Goal: Task Accomplishment & Management: Use online tool/utility

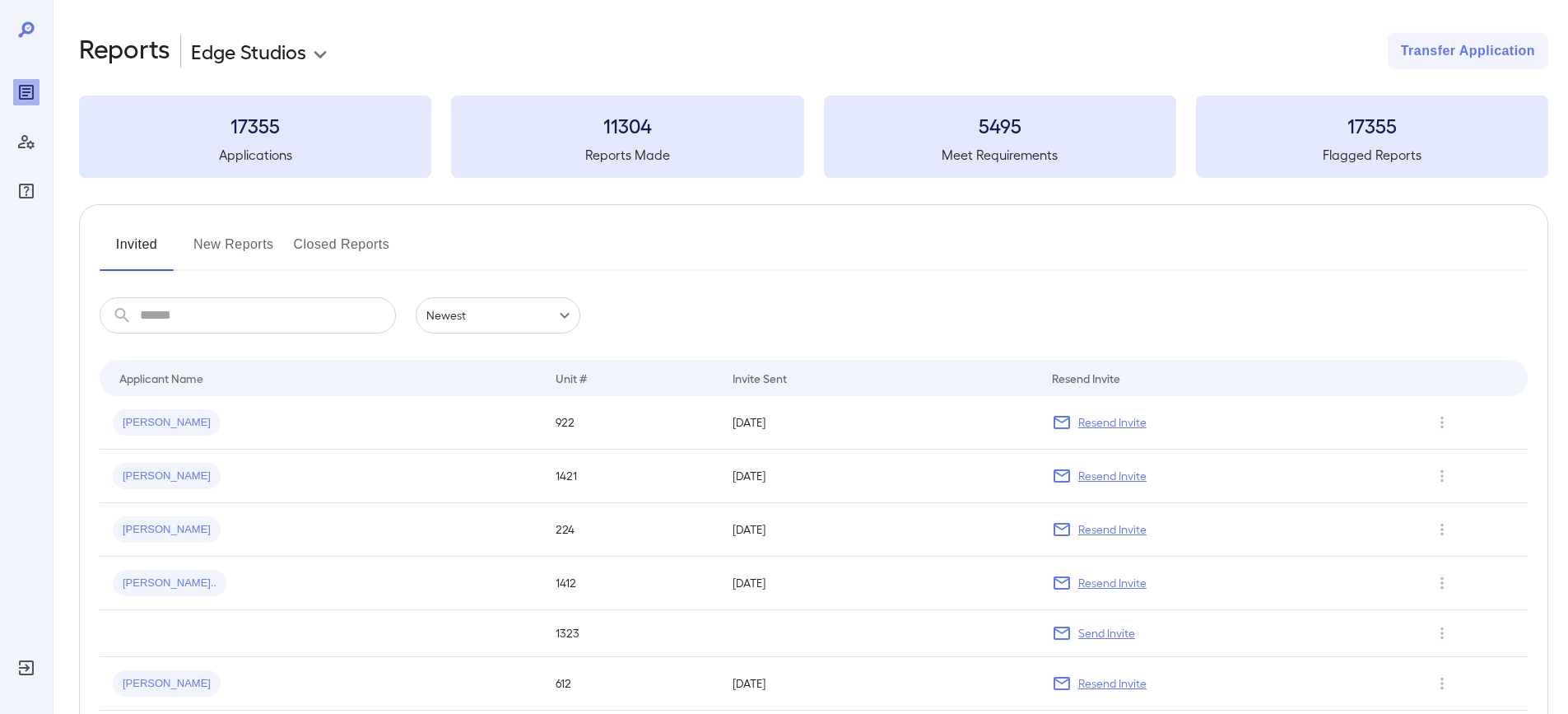
click at [228, 249] on button "New Reports" at bounding box center [234, 250] width 81 height 39
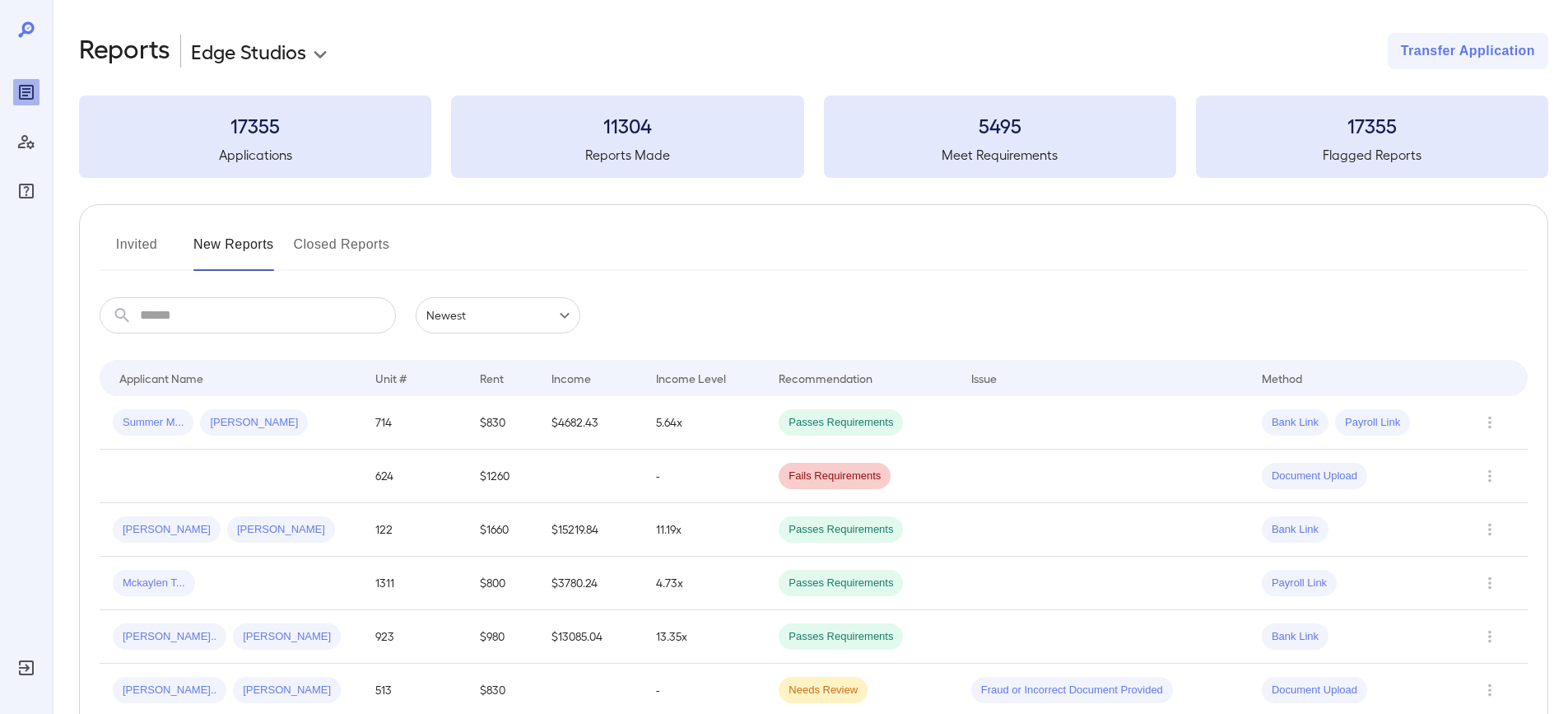
click at [151, 242] on button "Invited" at bounding box center [136, 250] width 74 height 39
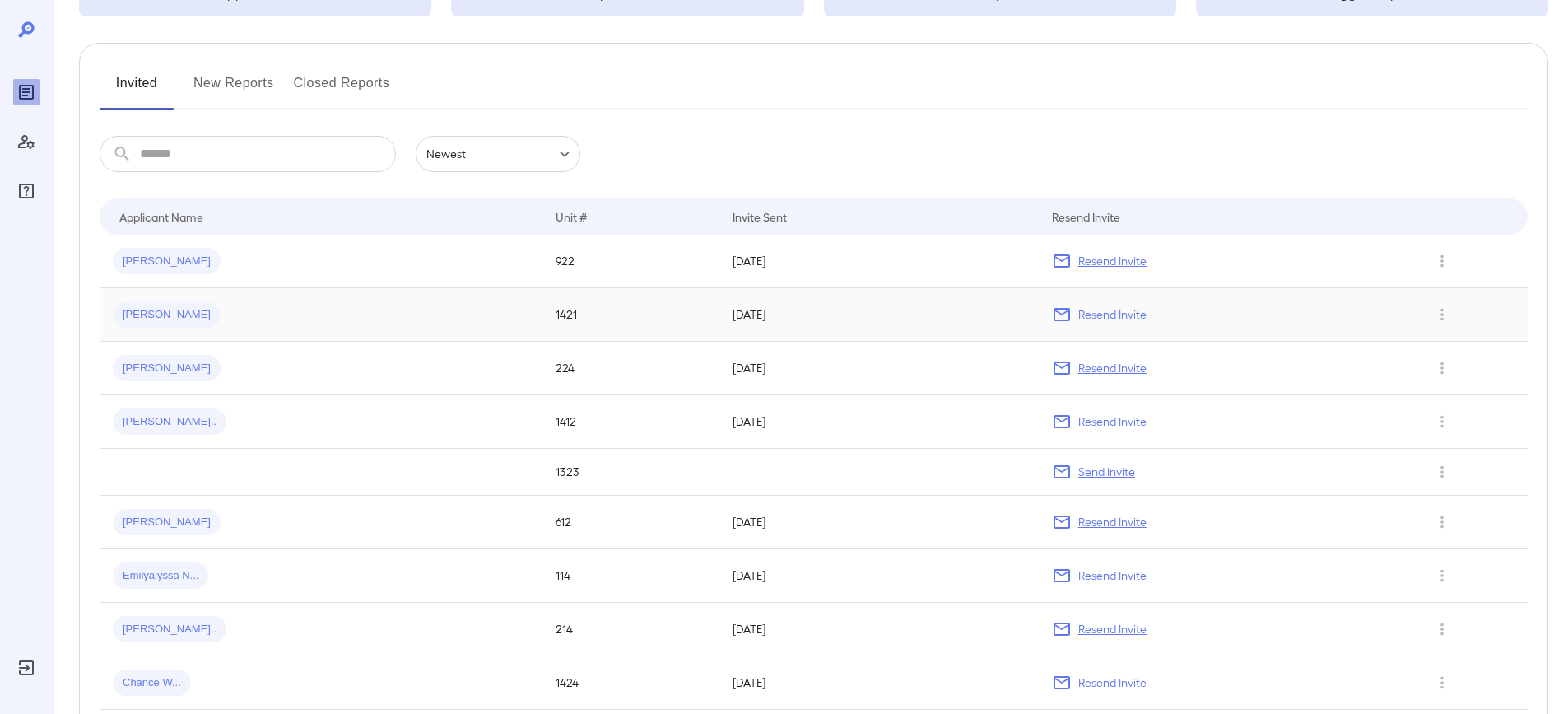
scroll to position [83, 0]
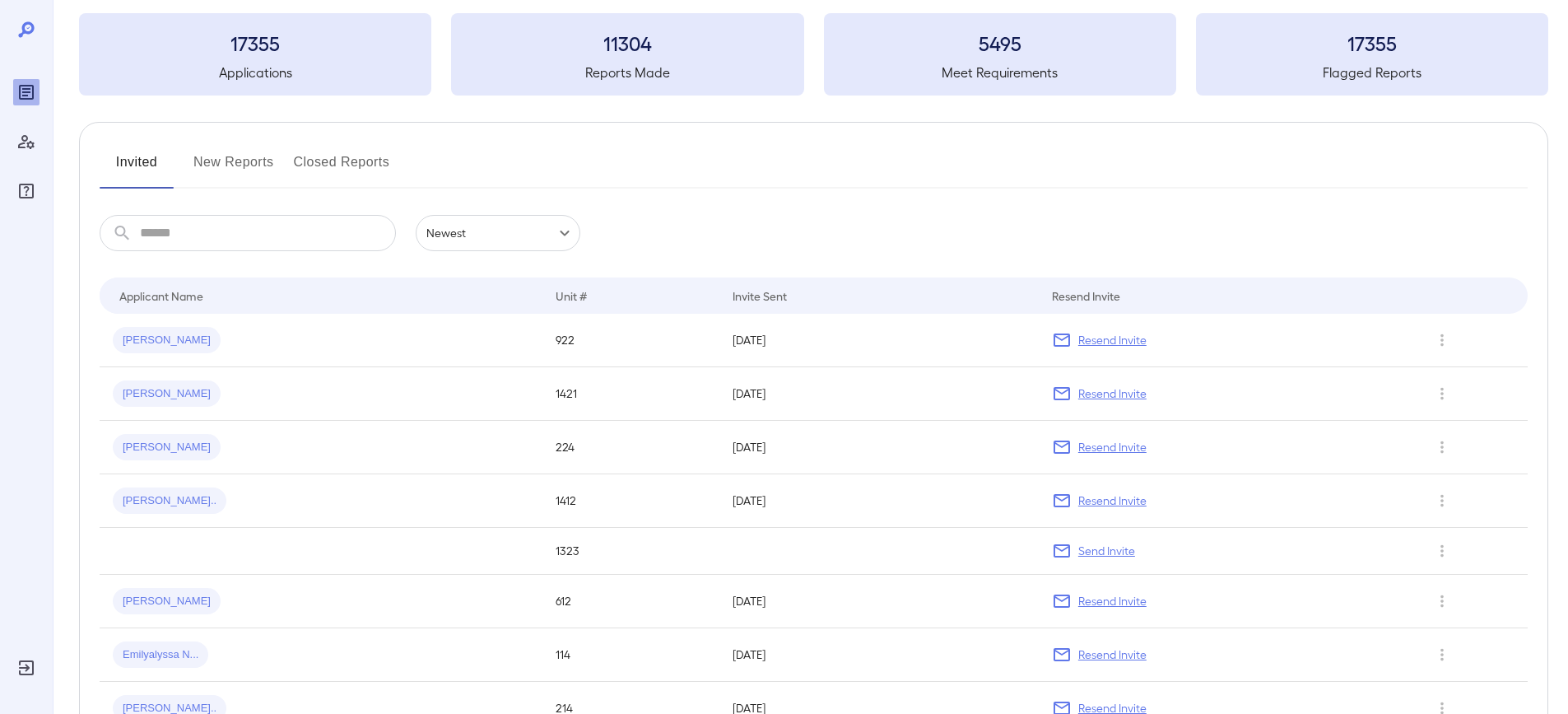
click at [262, 163] on button "New Reports" at bounding box center [234, 168] width 81 height 39
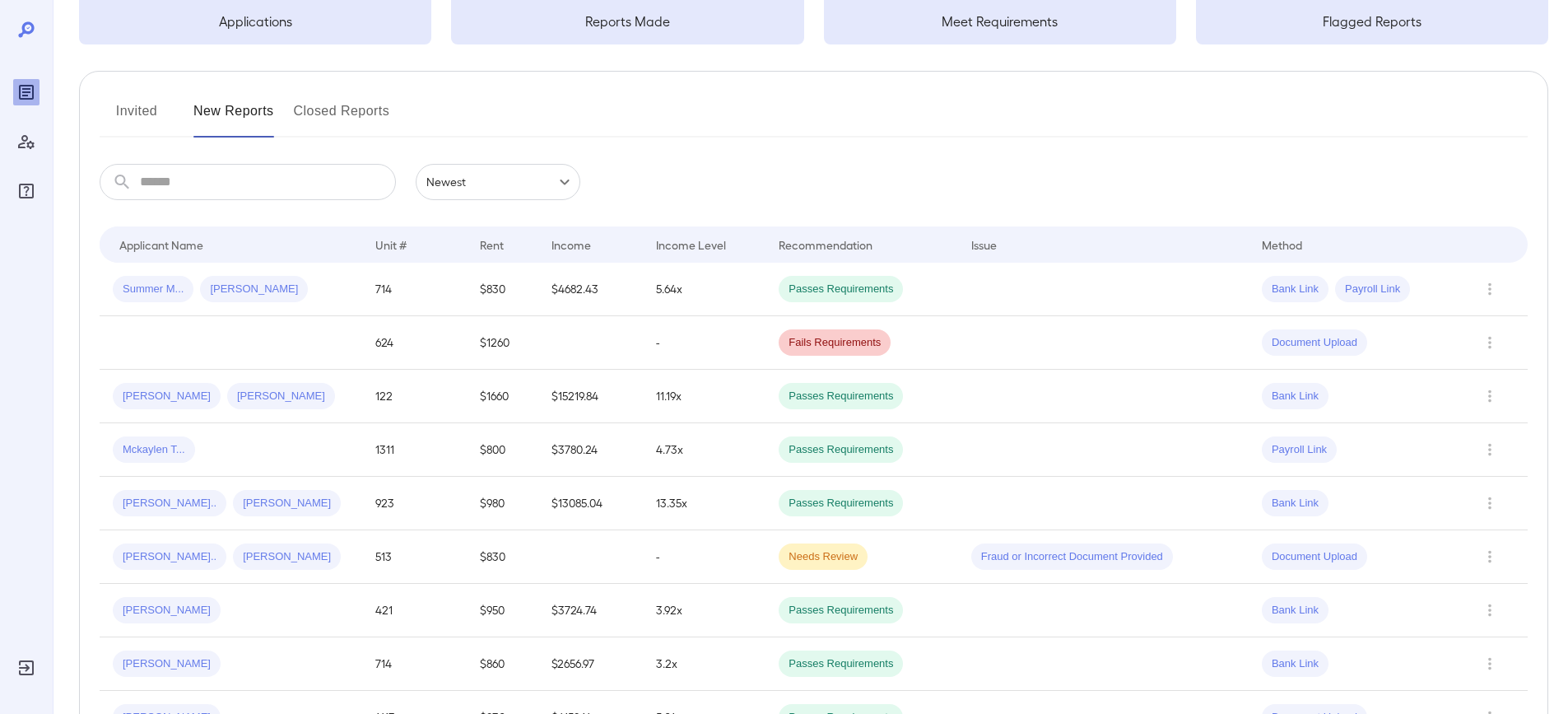
scroll to position [164, 0]
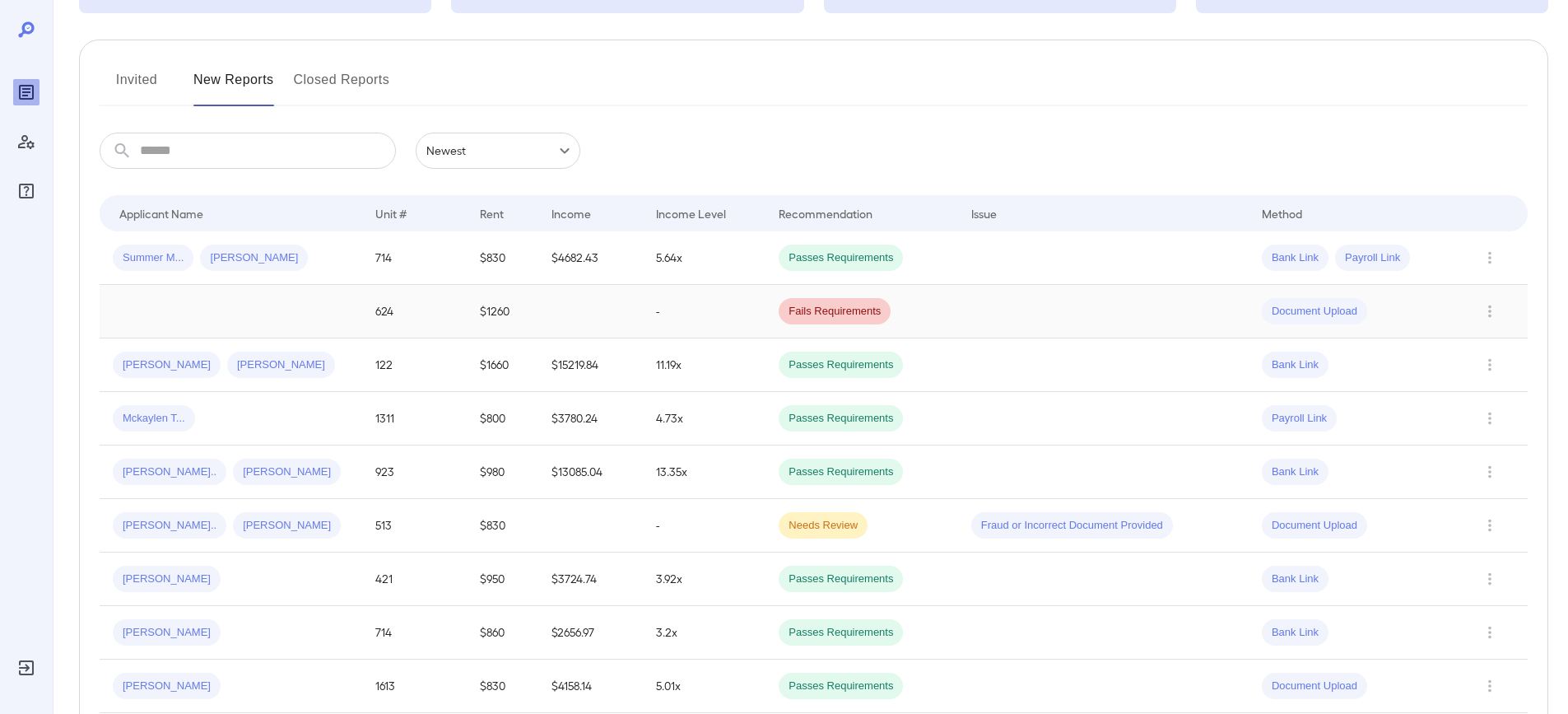
click at [431, 319] on td "624" at bounding box center [414, 312] width 104 height 53
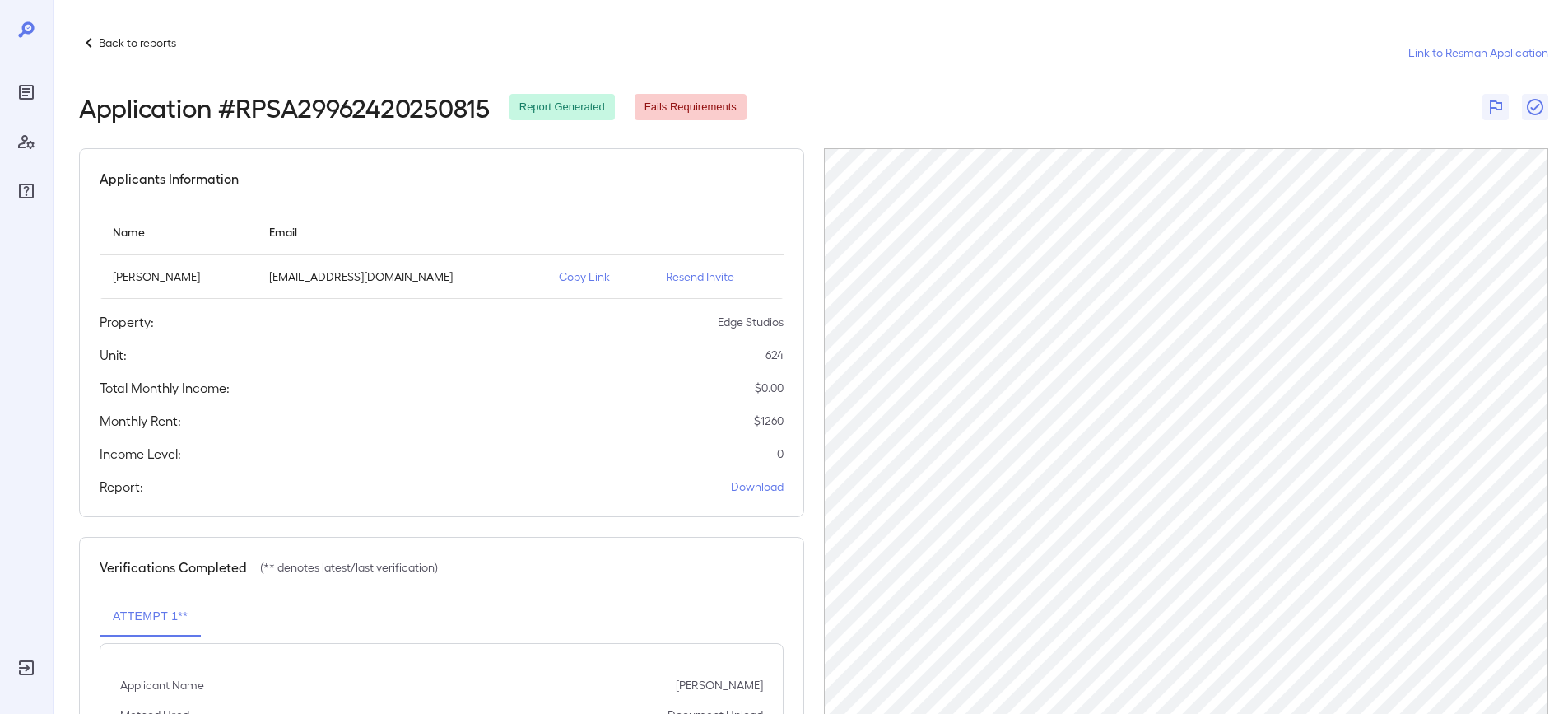
click at [90, 44] on icon at bounding box center [89, 43] width 20 height 20
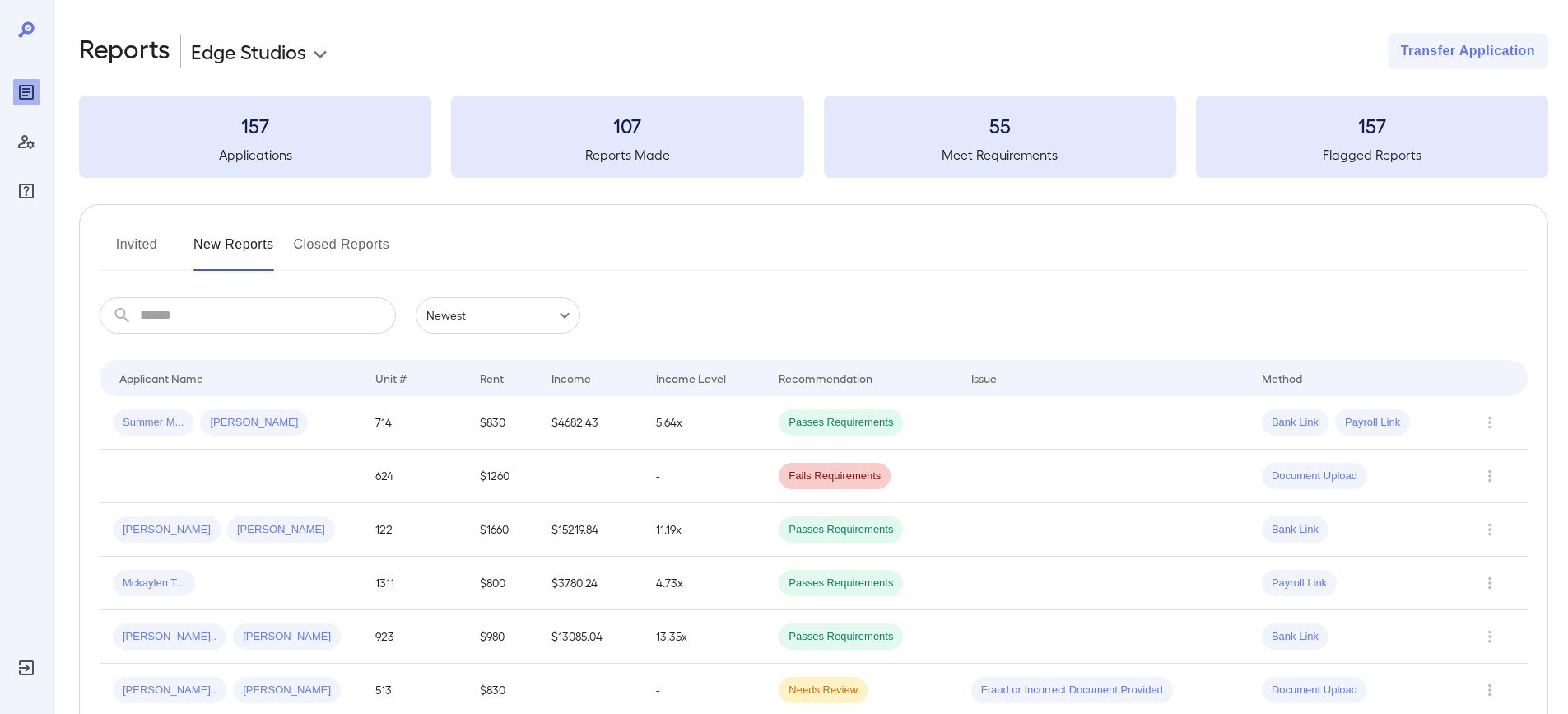
click at [123, 239] on button "Invited" at bounding box center [136, 250] width 74 height 39
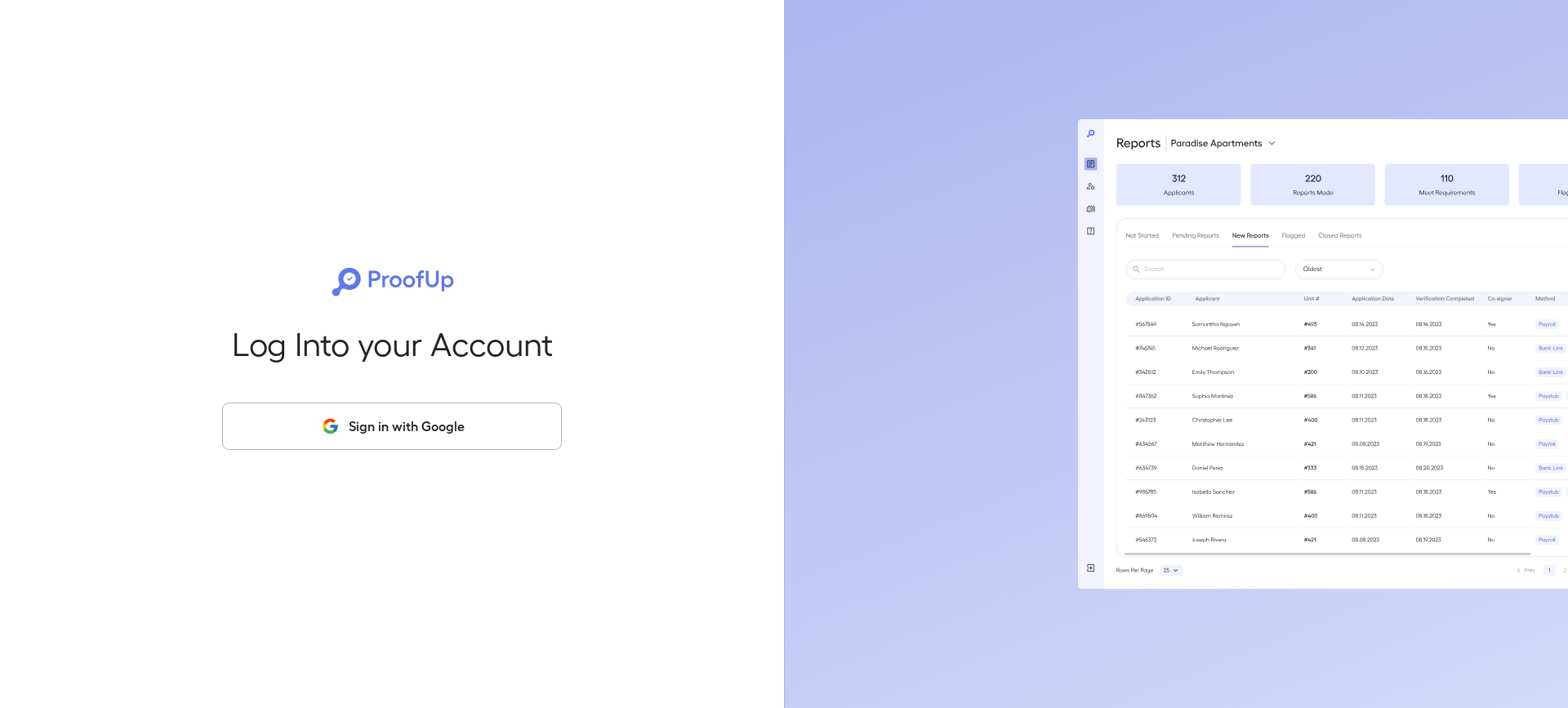
click at [384, 440] on button "Sign in with Google" at bounding box center [391, 426] width 340 height 47
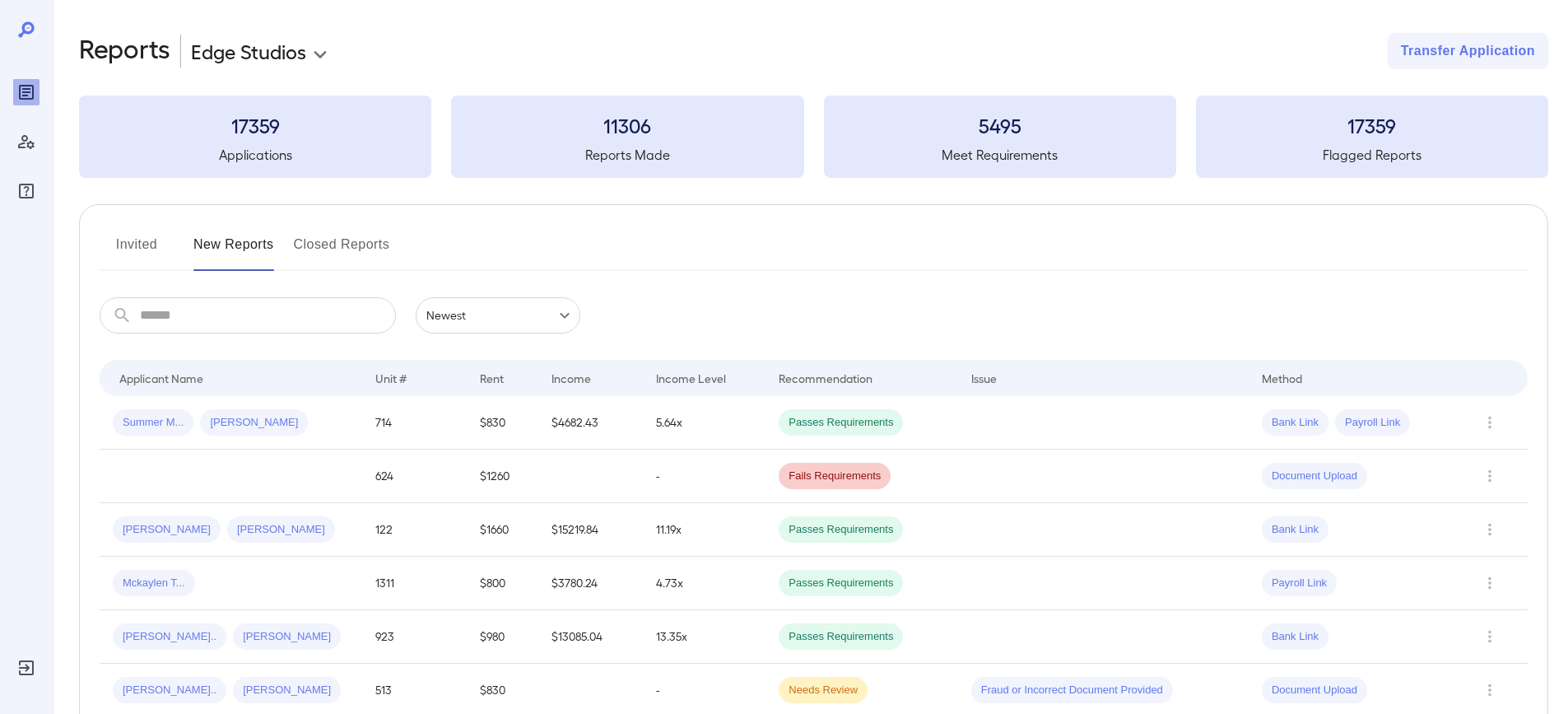
click at [132, 240] on button "Invited" at bounding box center [136, 250] width 74 height 39
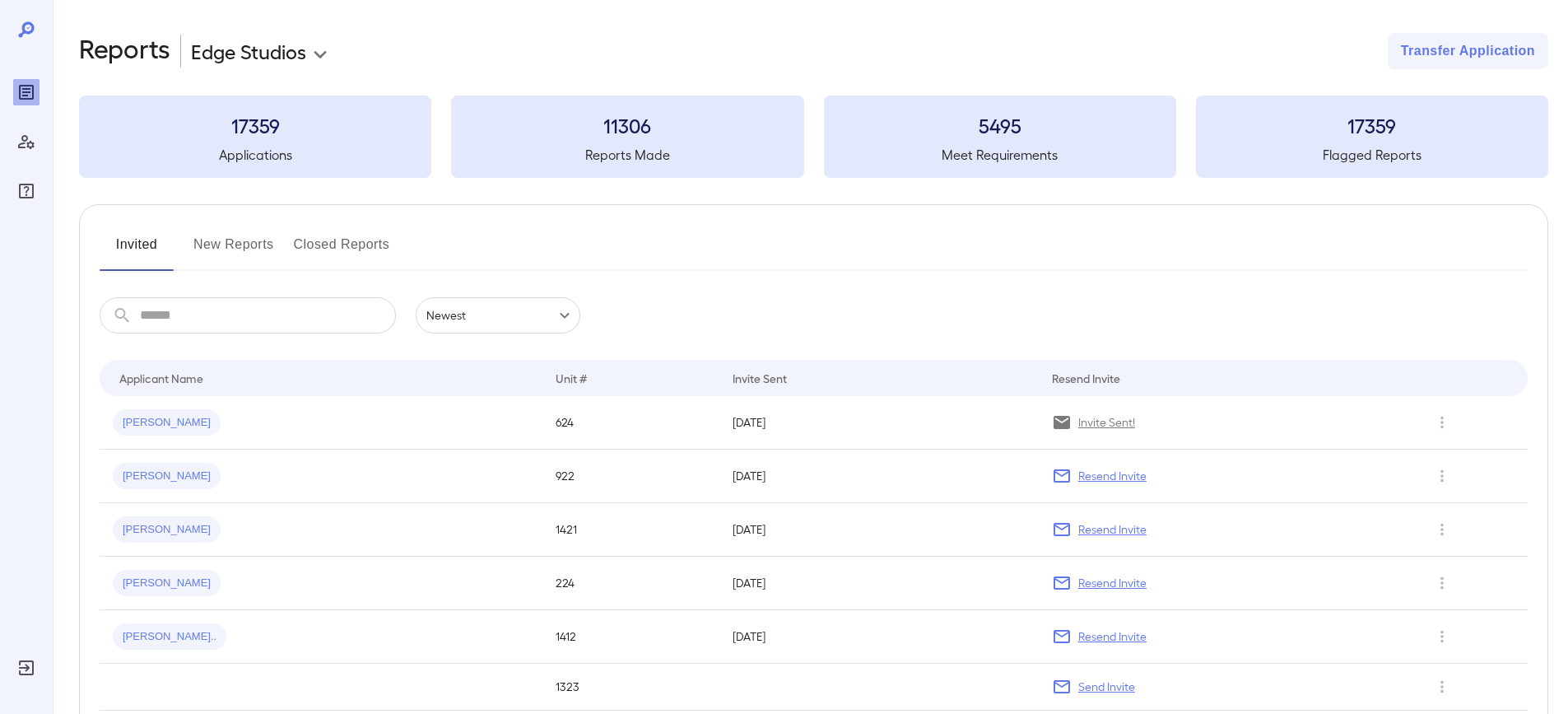
click at [214, 245] on button "New Reports" at bounding box center [234, 250] width 81 height 39
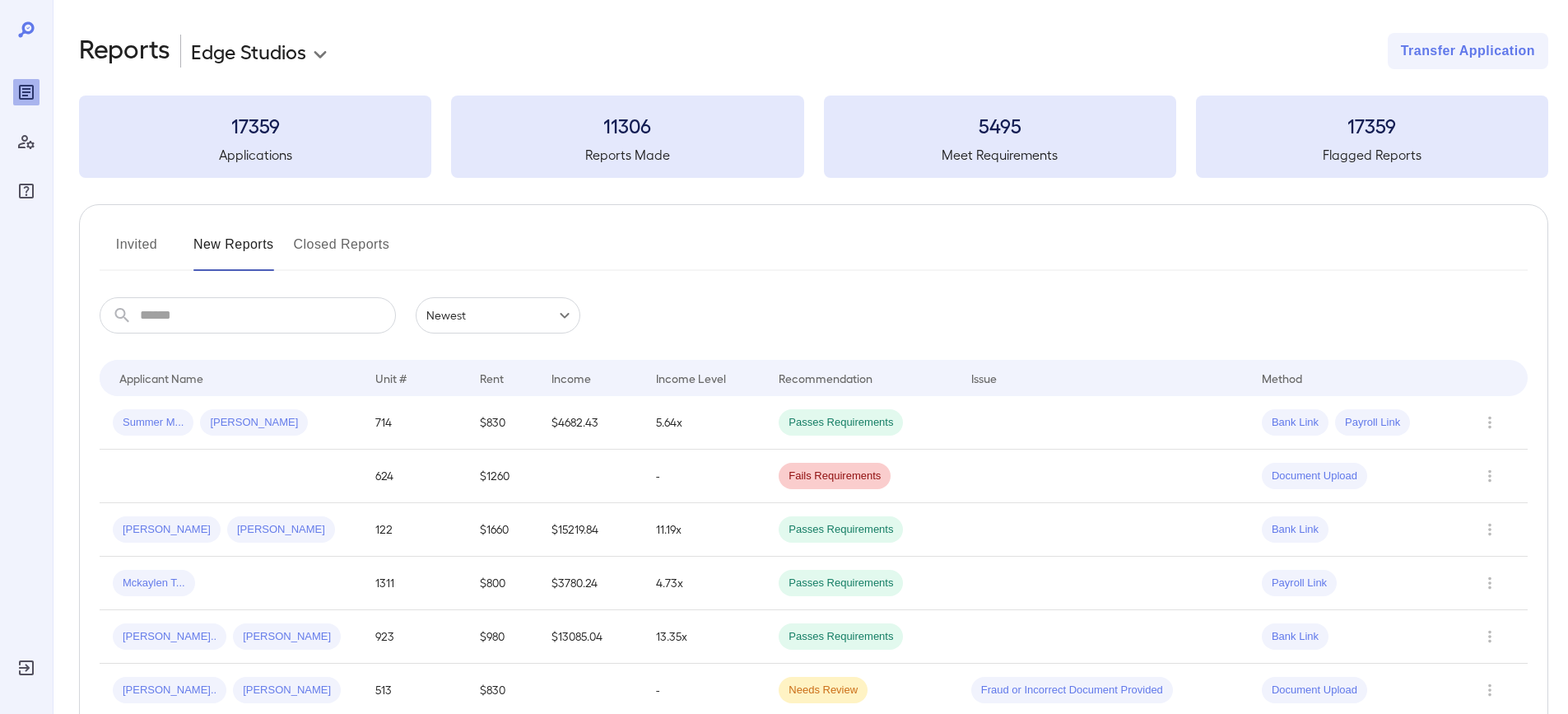
click at [126, 243] on button "Invited" at bounding box center [136, 250] width 74 height 39
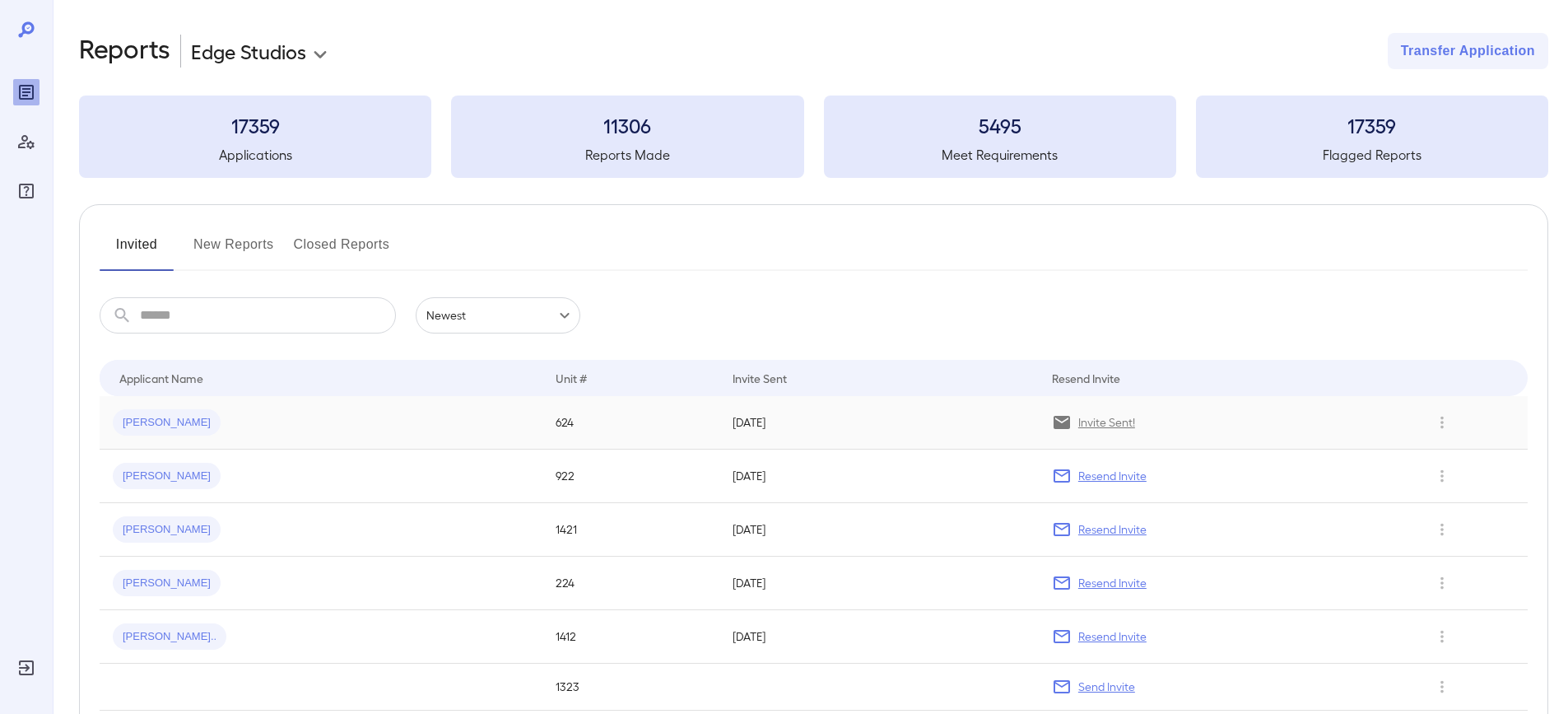
click at [438, 439] on td "[PERSON_NAME]" at bounding box center [320, 423] width 443 height 53
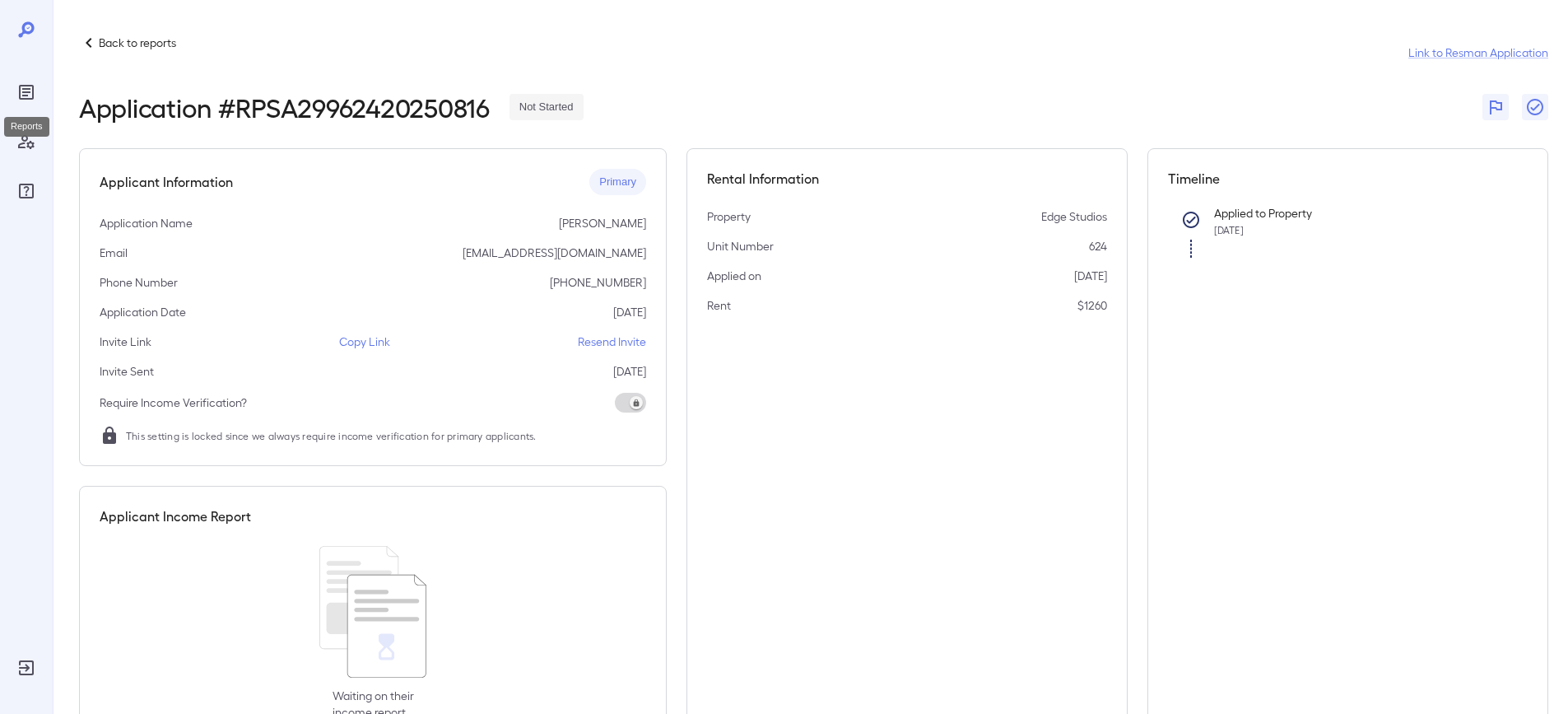
click at [23, 95] on icon "Reports" at bounding box center [27, 93] width 8 height 8
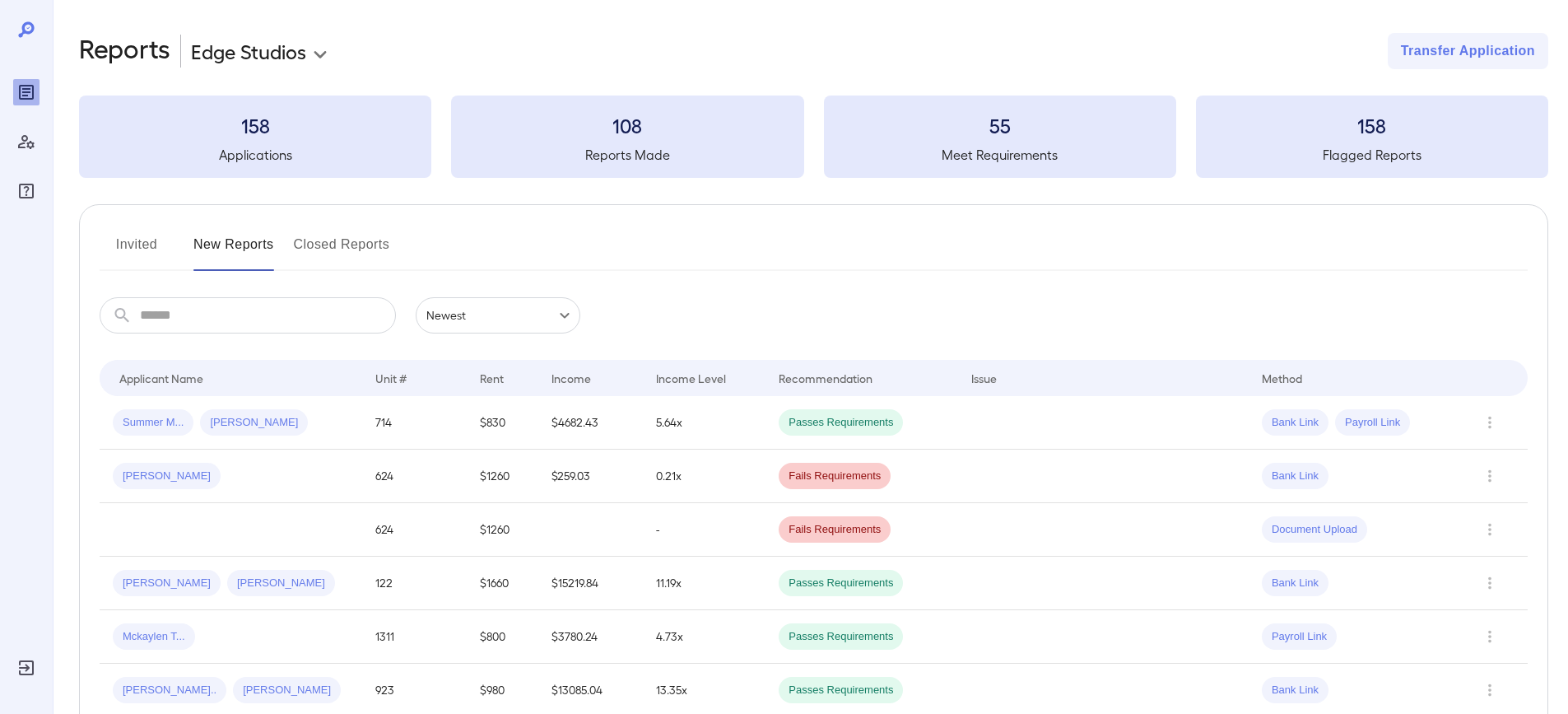
click at [150, 248] on button "Invited" at bounding box center [136, 250] width 74 height 39
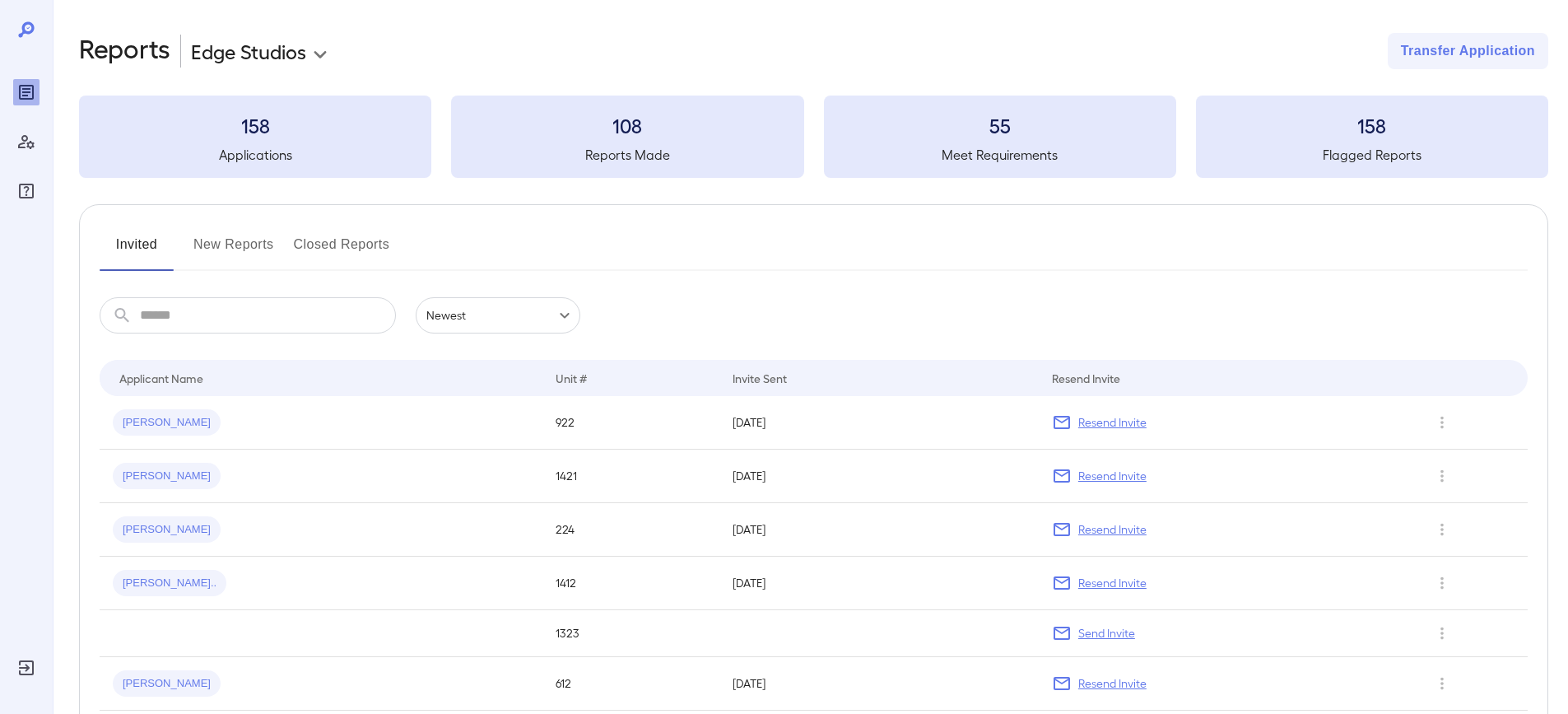
click at [239, 239] on button "New Reports" at bounding box center [234, 250] width 81 height 39
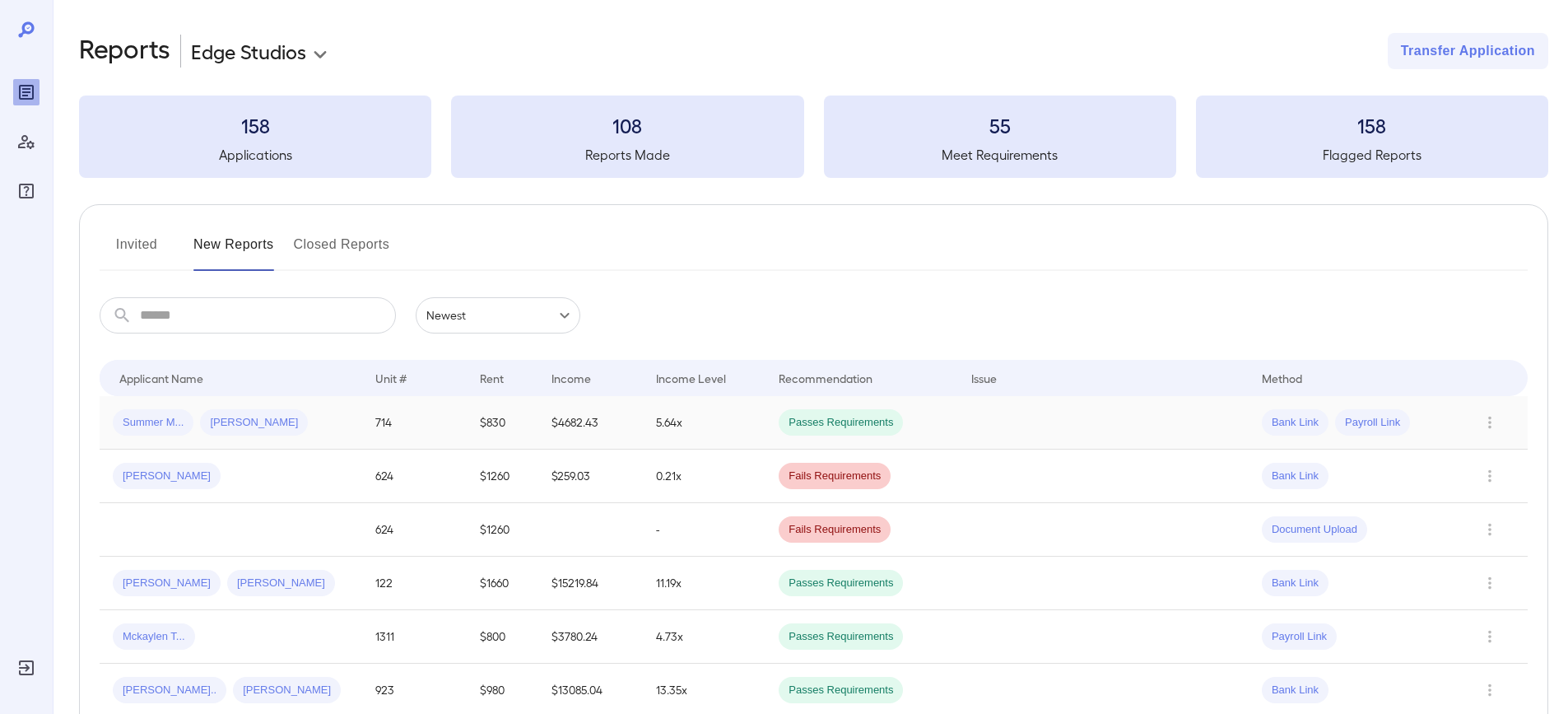
click at [288, 422] on div "Summer M... Juan R..." at bounding box center [230, 423] width 236 height 27
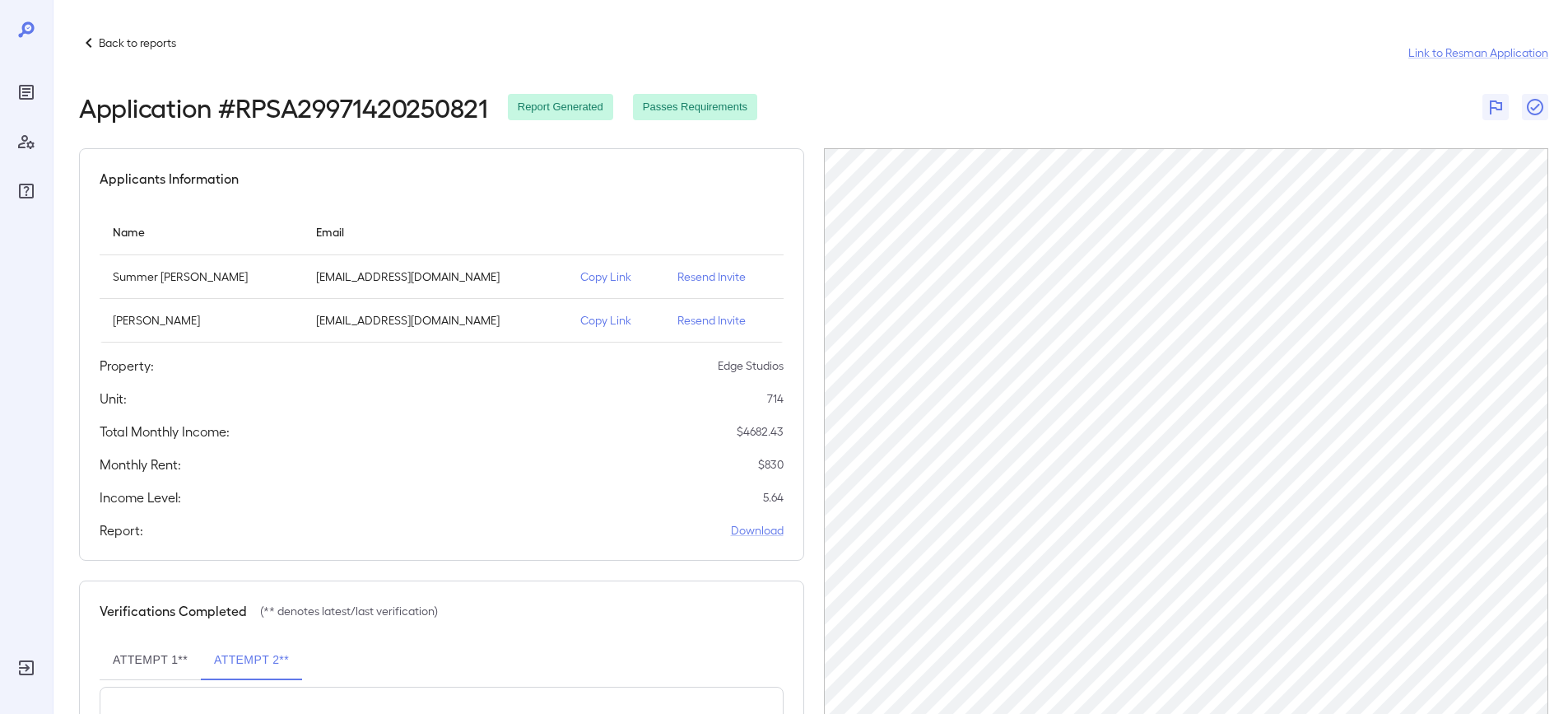
click at [93, 42] on icon at bounding box center [89, 43] width 20 height 20
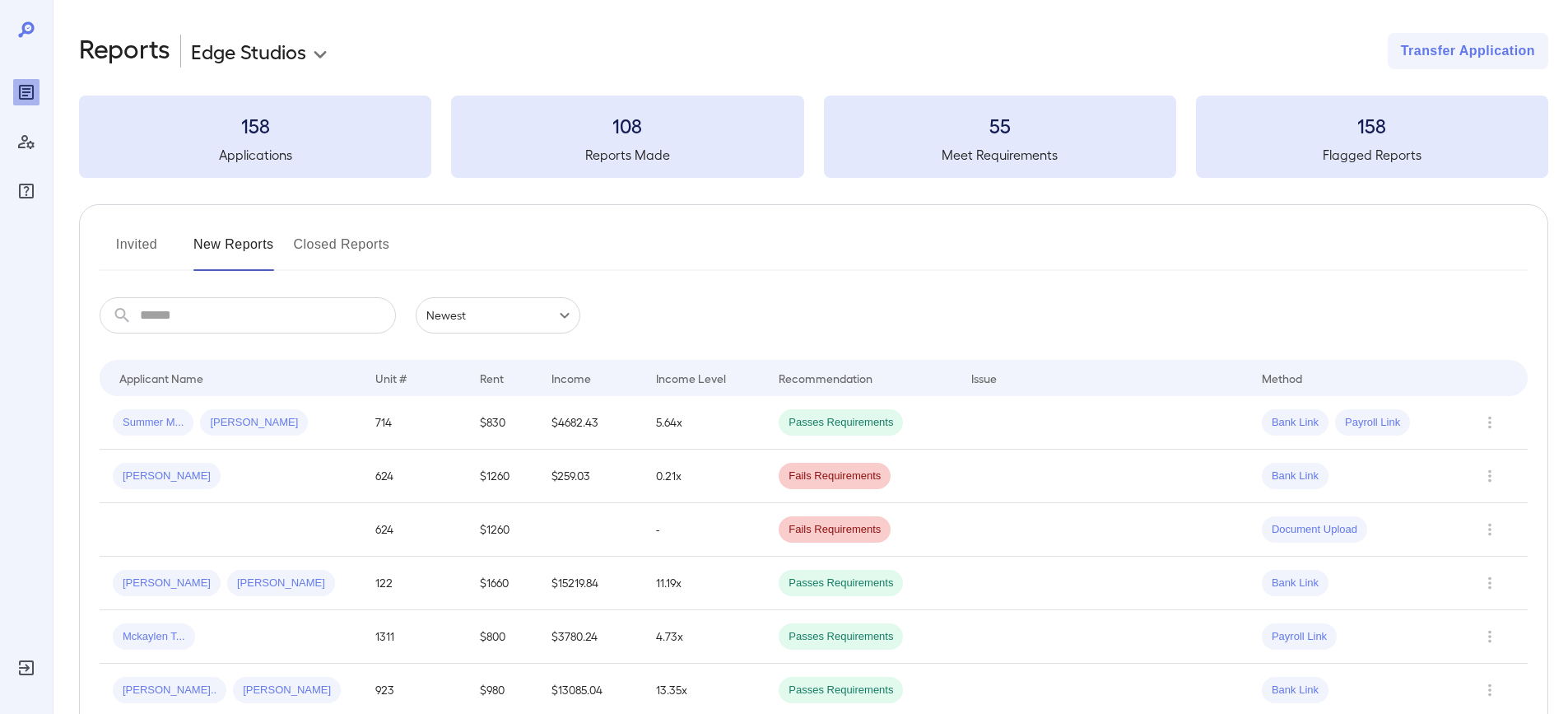
click at [143, 252] on button "Invited" at bounding box center [136, 250] width 74 height 39
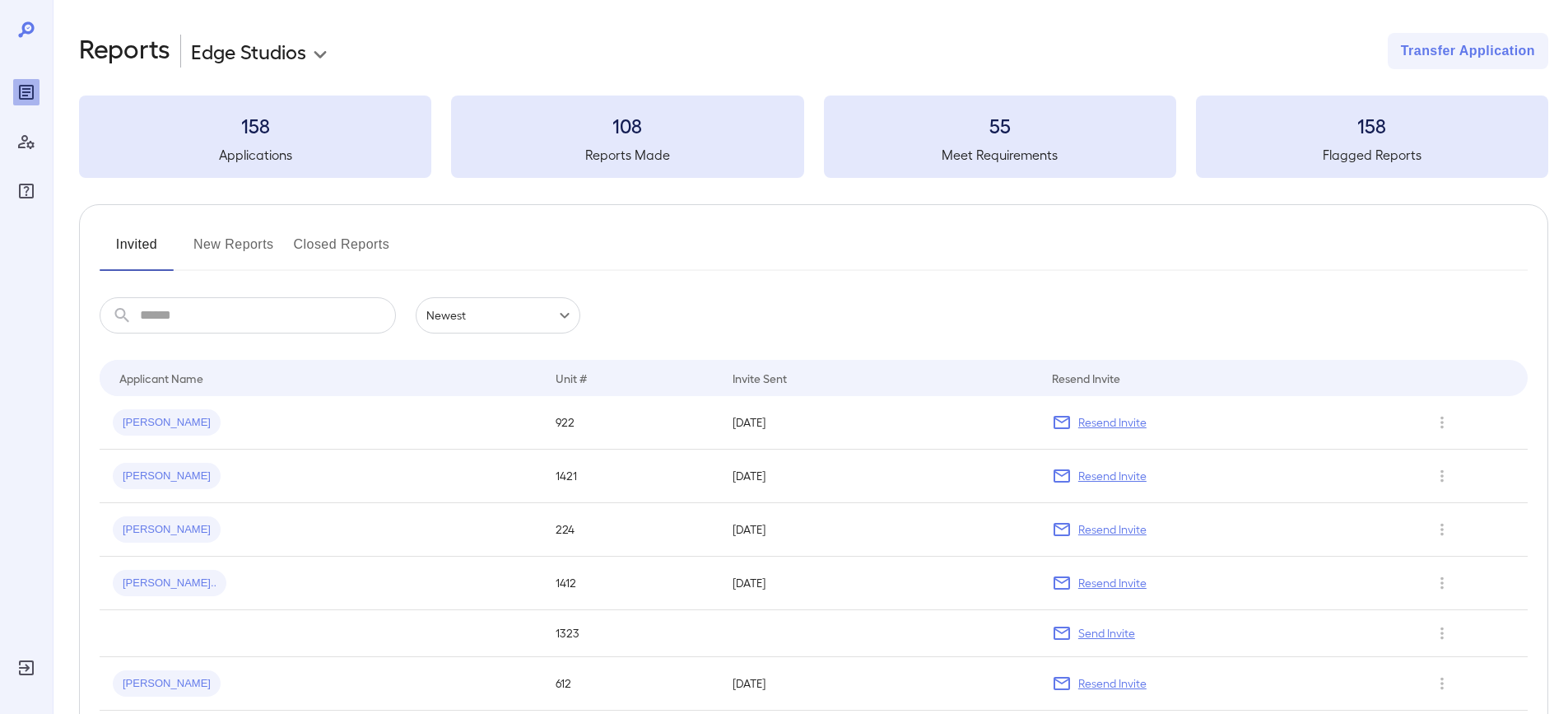
click at [238, 255] on button "New Reports" at bounding box center [234, 250] width 81 height 39
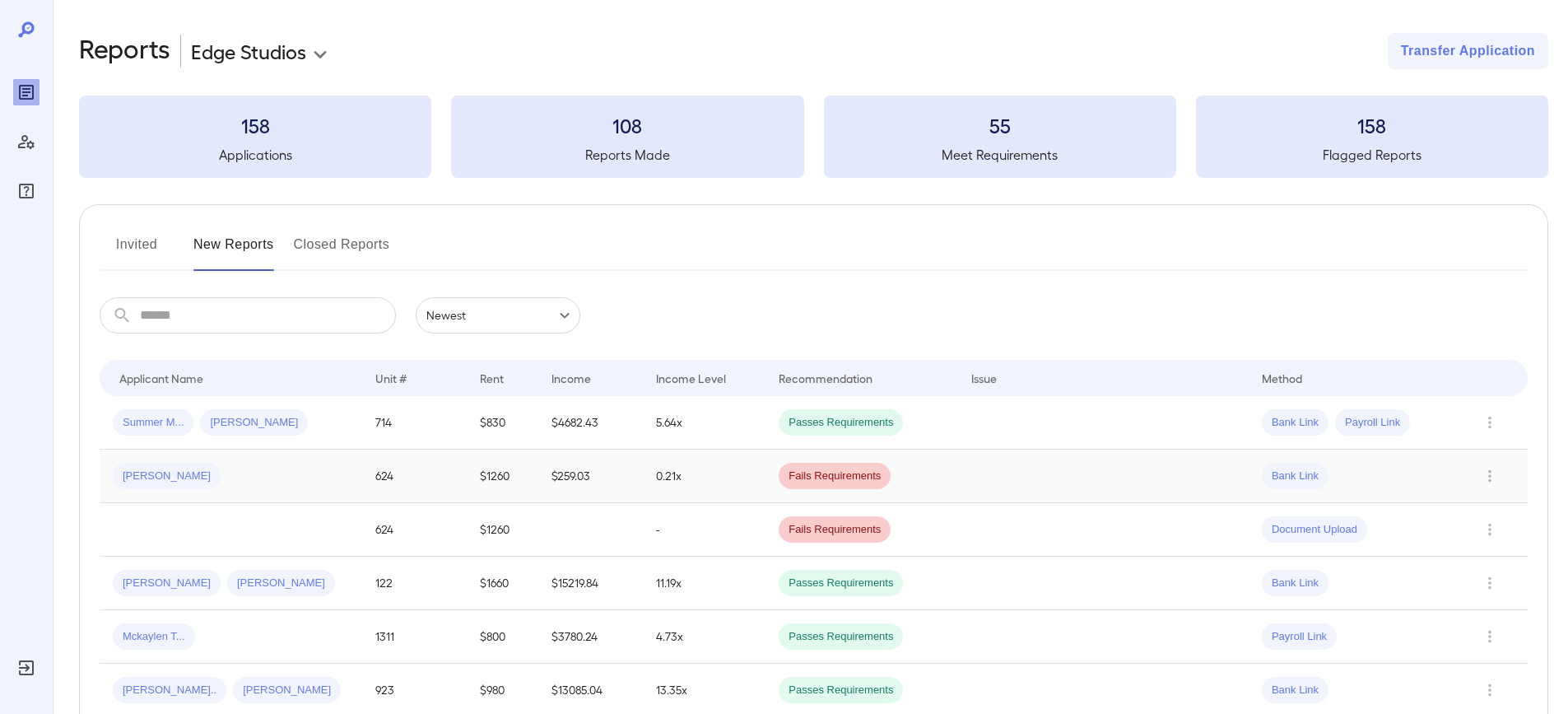
click at [604, 480] on td "$259.03" at bounding box center [591, 476] width 104 height 53
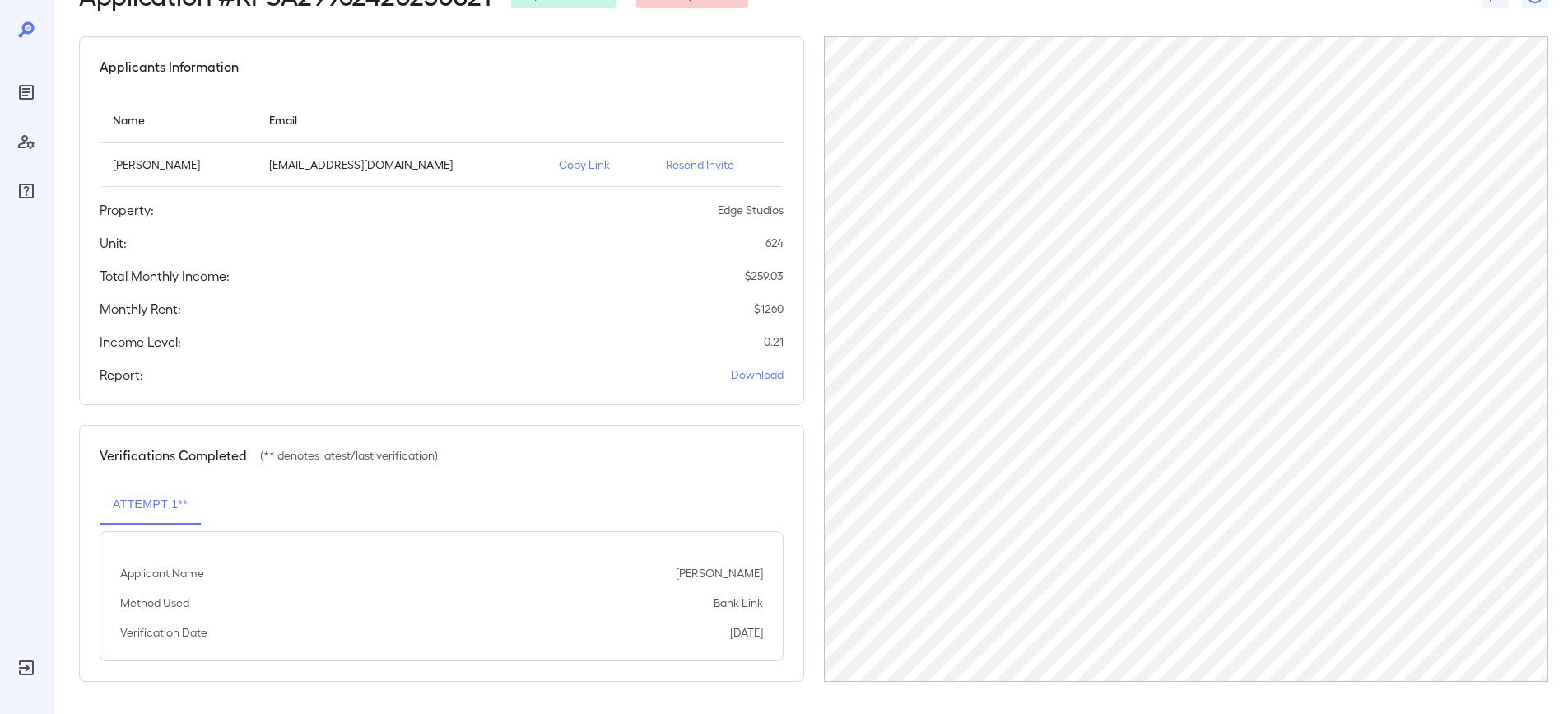
scroll to position [113, 0]
click at [601, 159] on p "Copy Link" at bounding box center [599, 164] width 81 height 17
